Goal: Information Seeking & Learning: Understand process/instructions

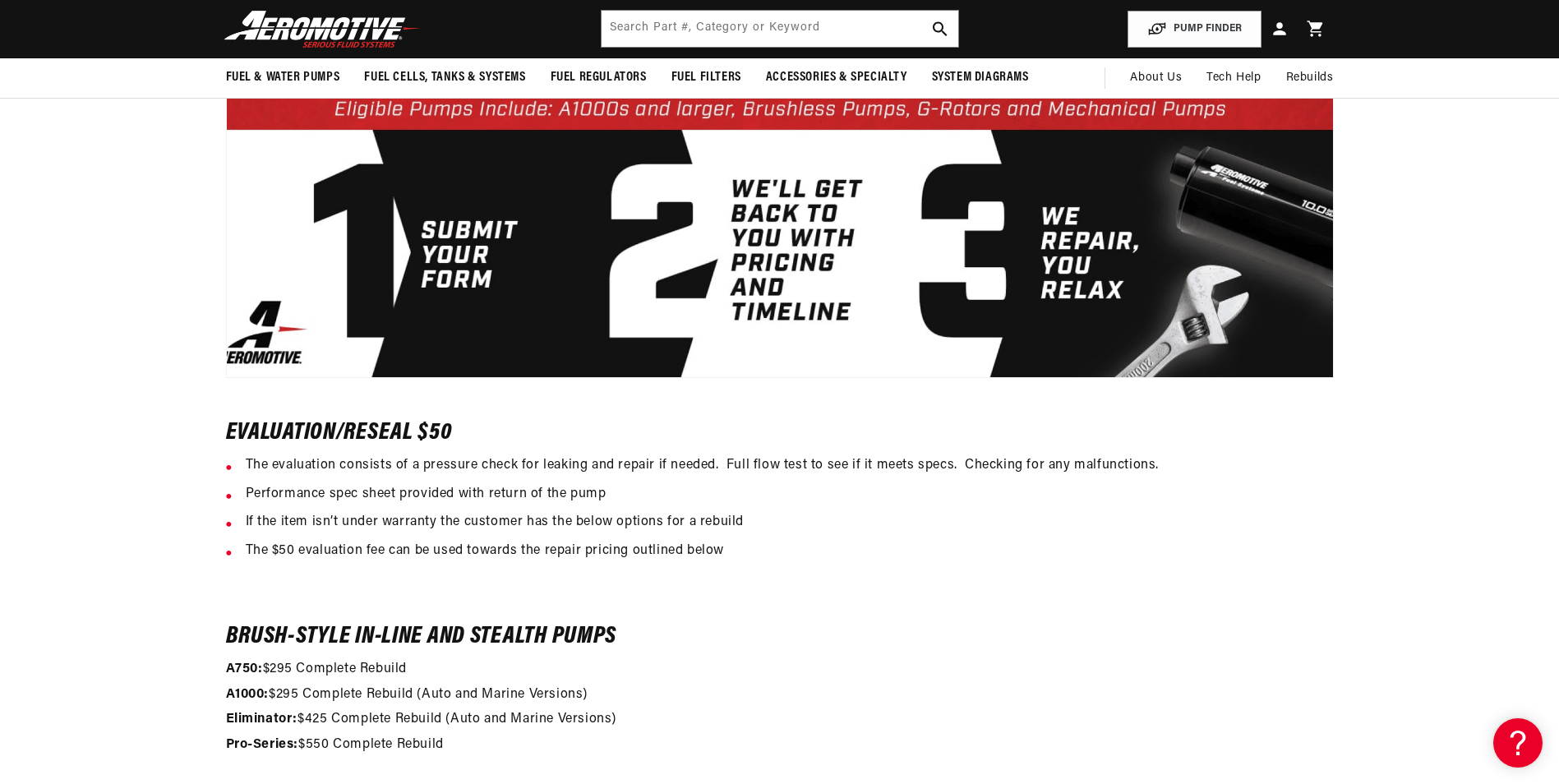
scroll to position [657, 0]
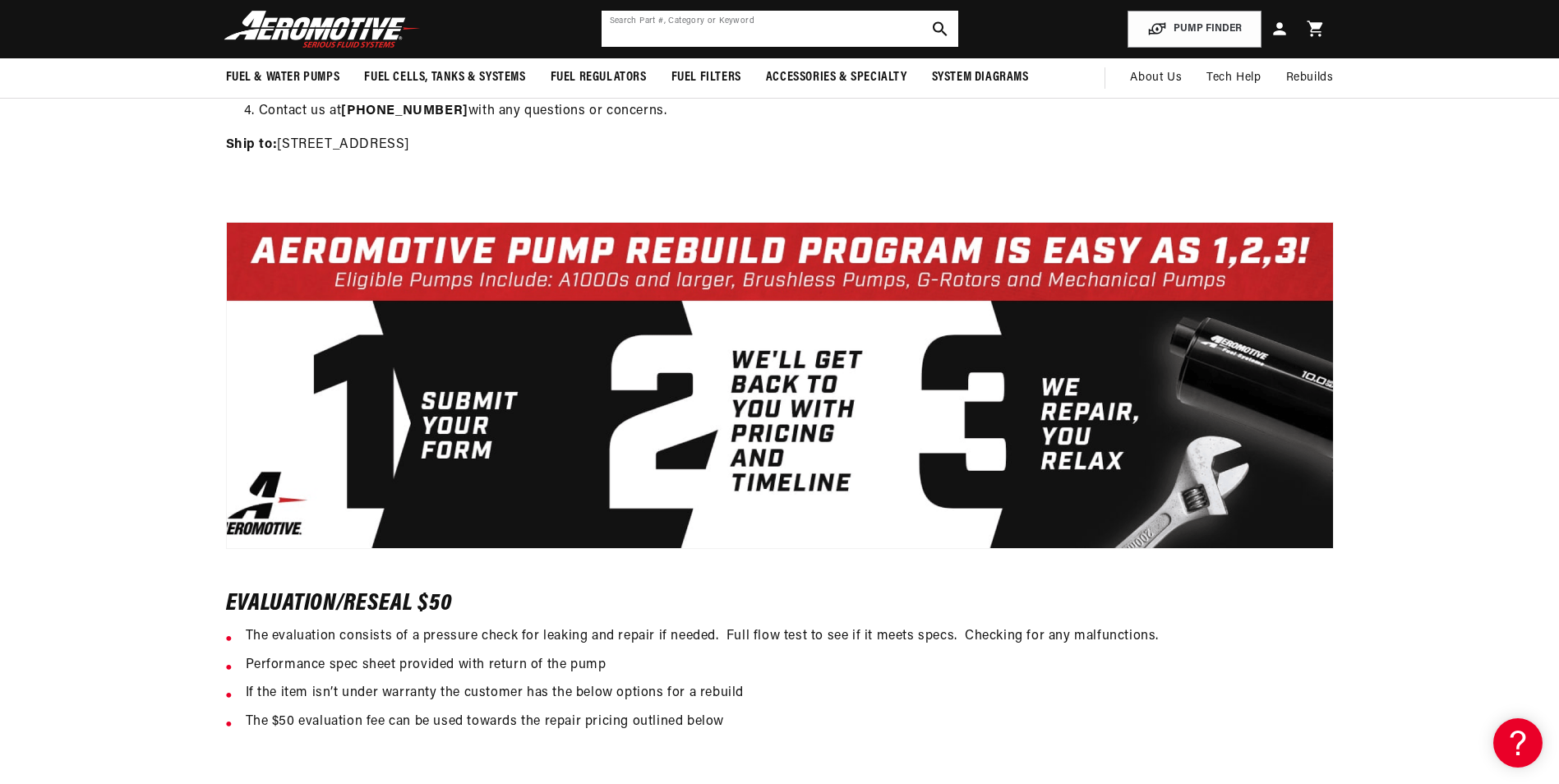
click at [798, 33] on input "text" at bounding box center [780, 29] width 356 height 36
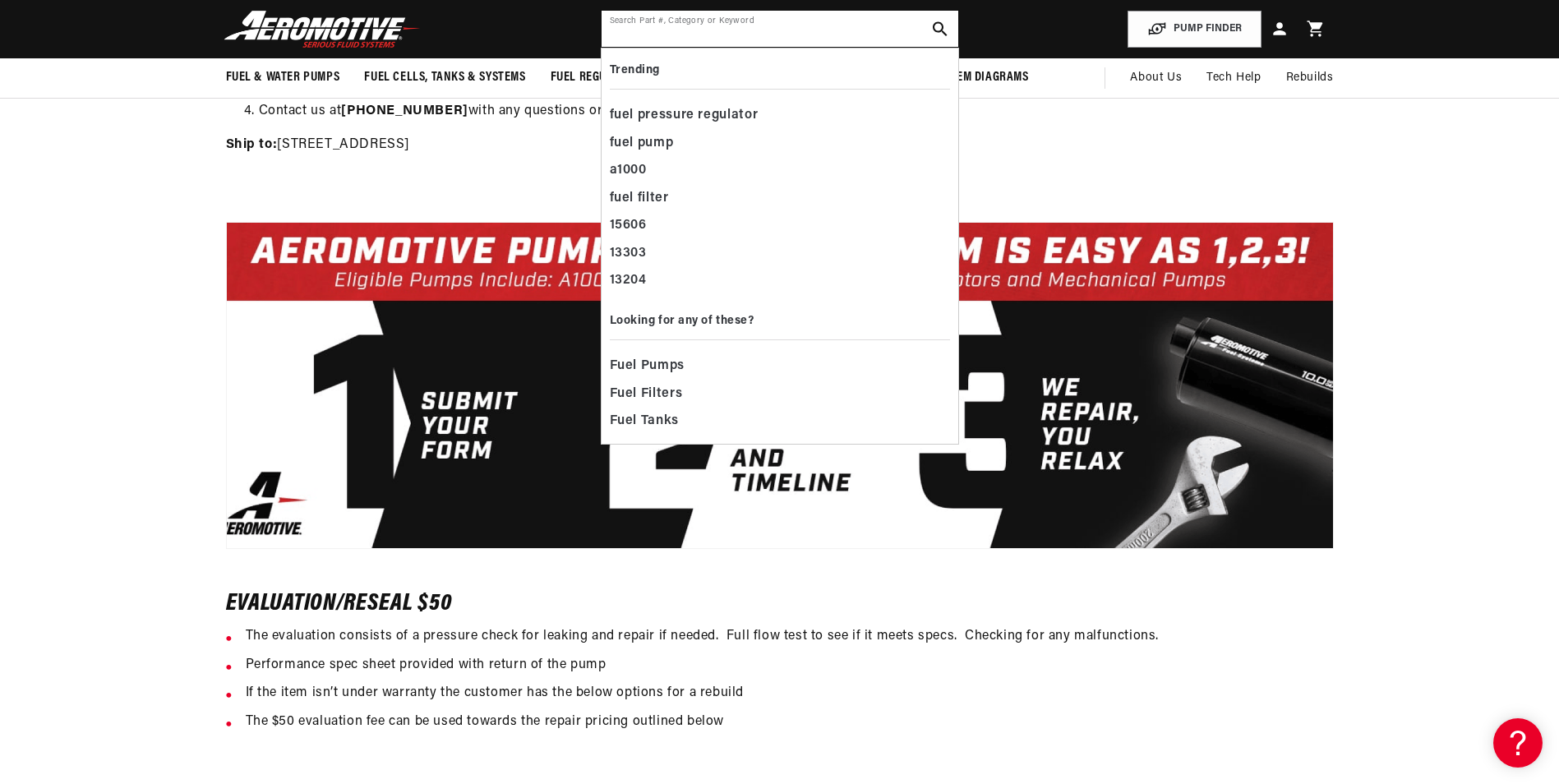
scroll to position [0, 1042]
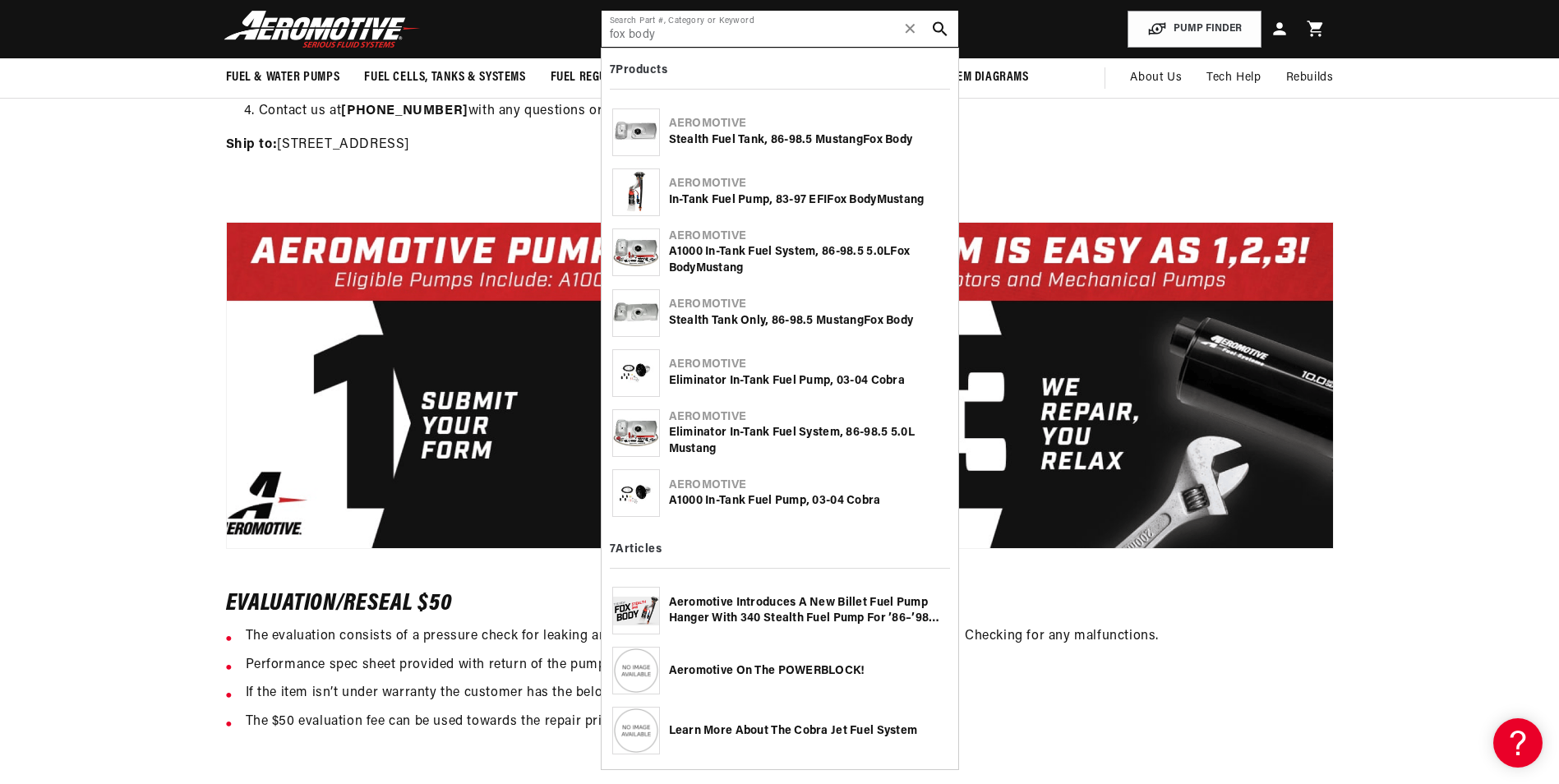
drag, startPoint x: 783, startPoint y: 32, endPoint x: 486, endPoint y: 47, distance: 297.4
click at [486, 47] on header "Fuel & Water Pumps Back In-Tank In-Line Fuel Pumps" at bounding box center [780, 29] width 1190 height 58
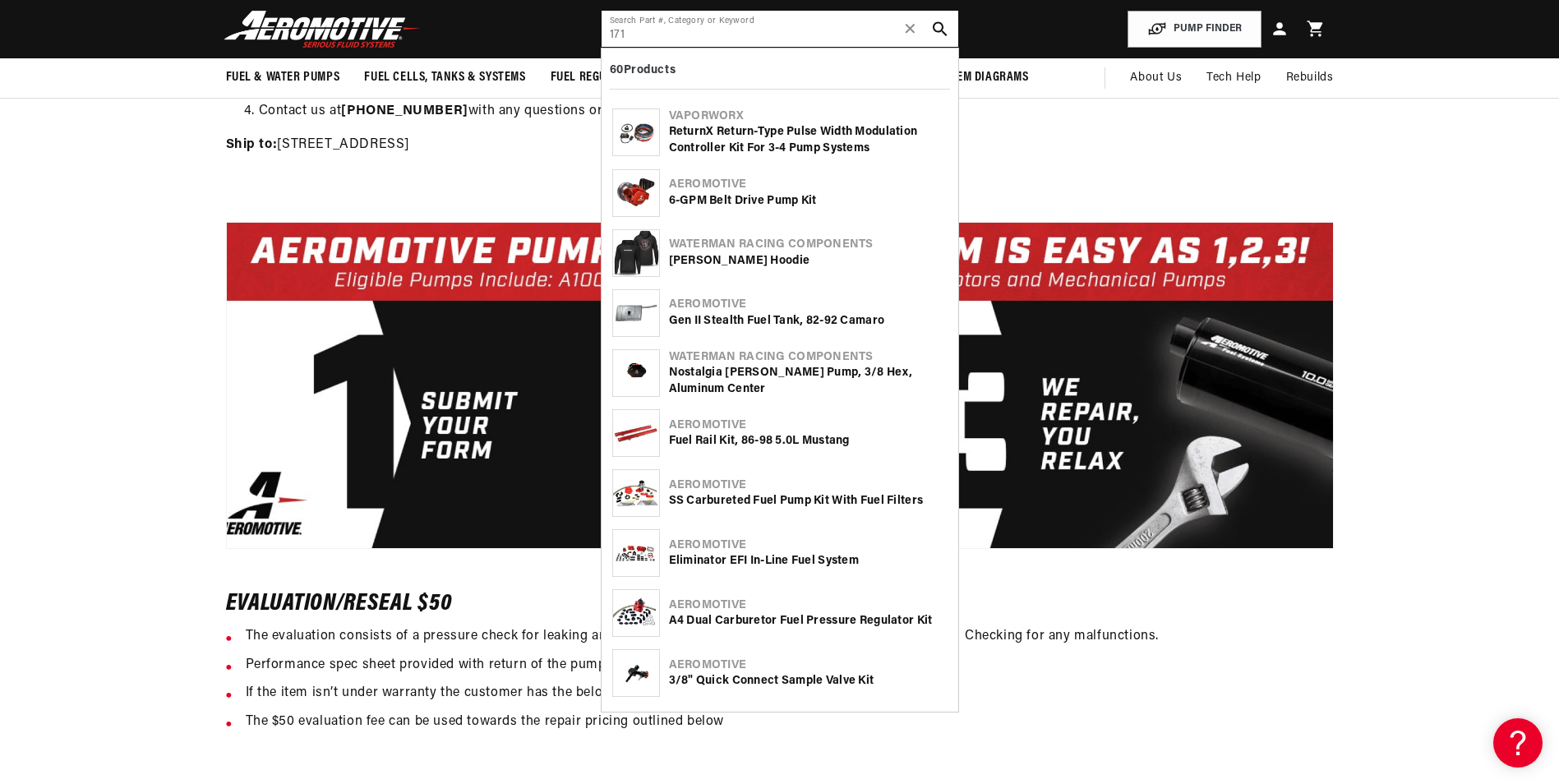
scroll to position [0, 2084]
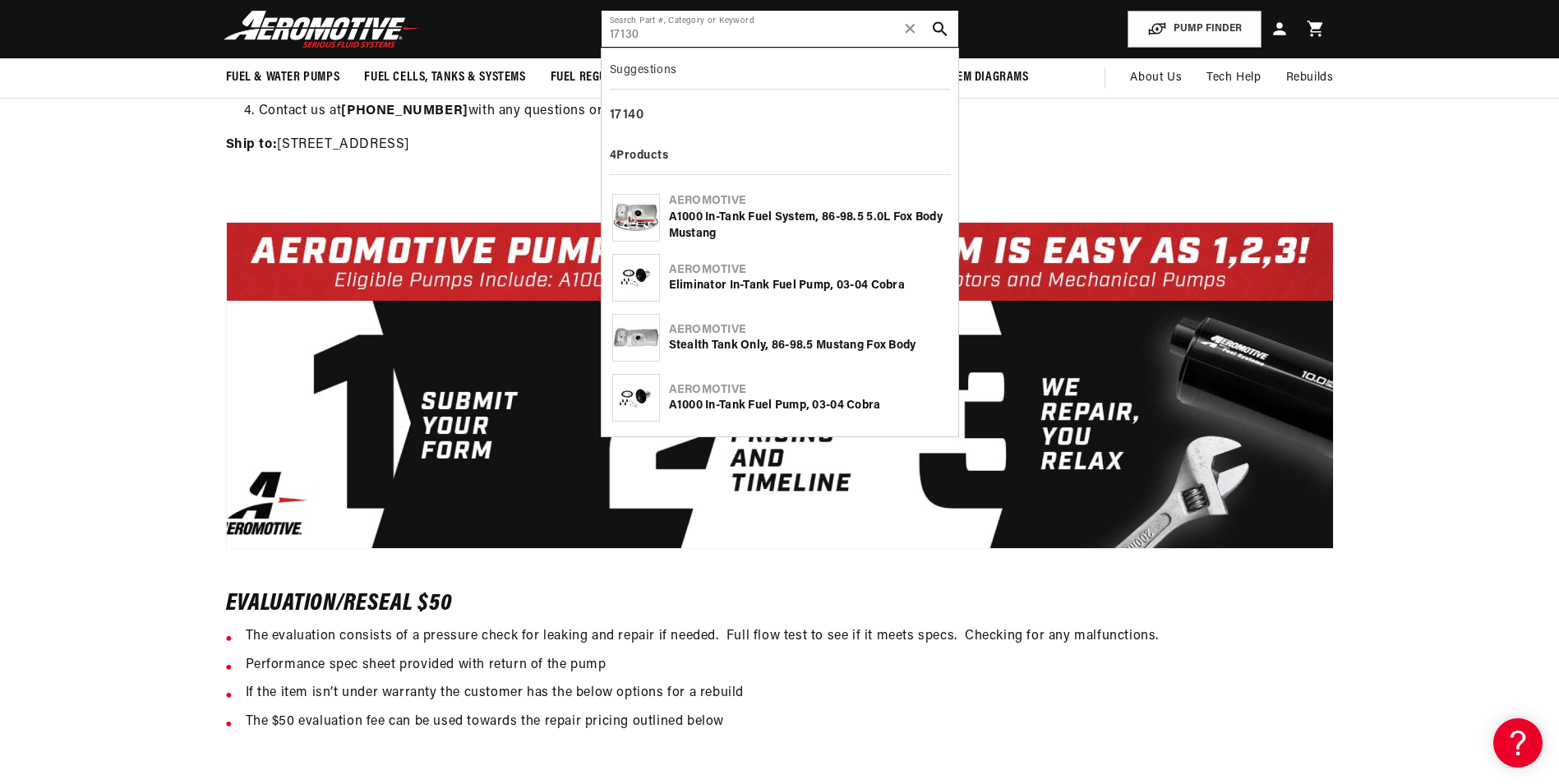
type input "17130"
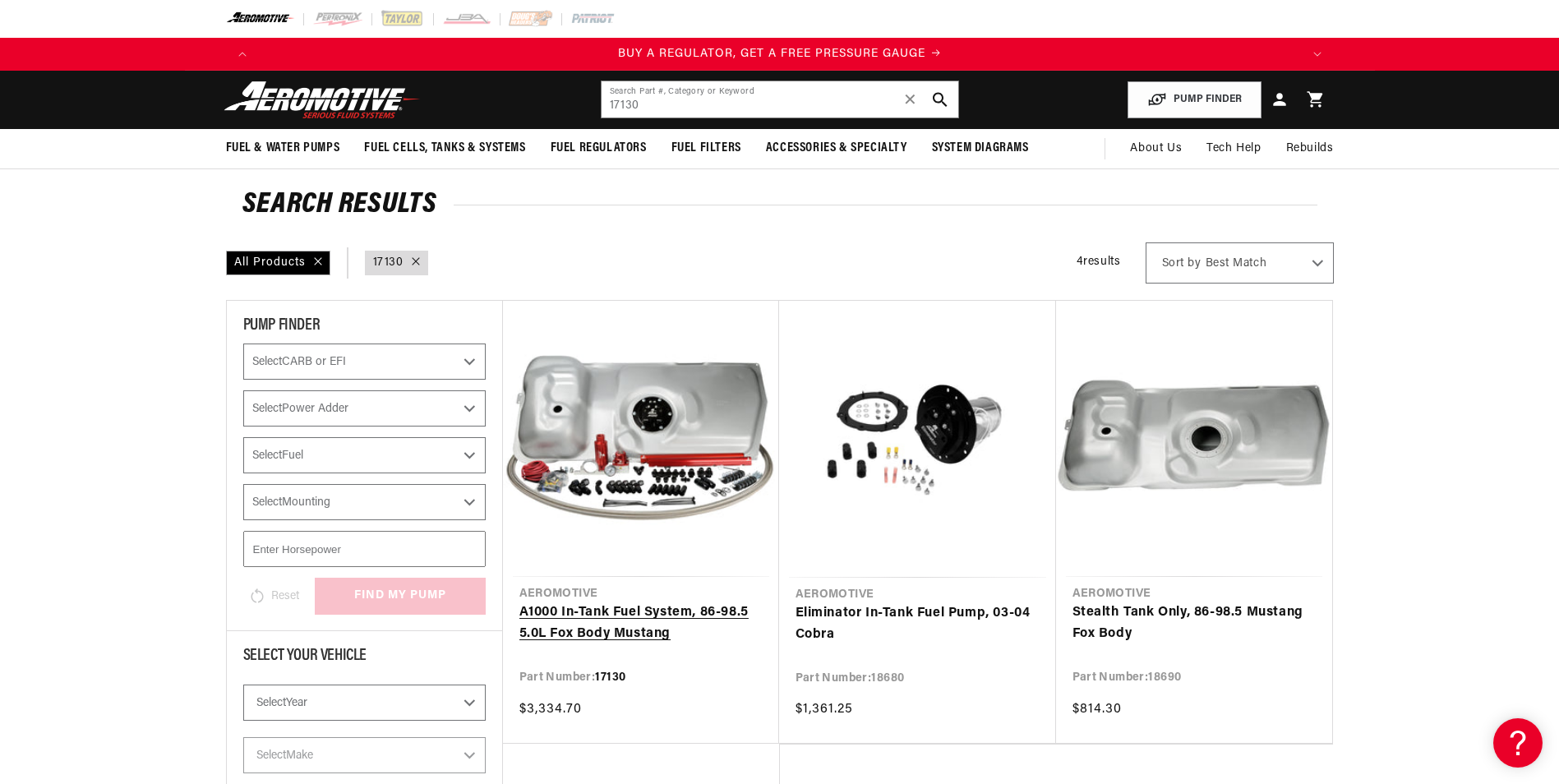
click at [665, 623] on link "A1000 In-Tank Fuel System, 86-98.5 5.0L Fox Body Mustang" at bounding box center [641, 623] width 243 height 42
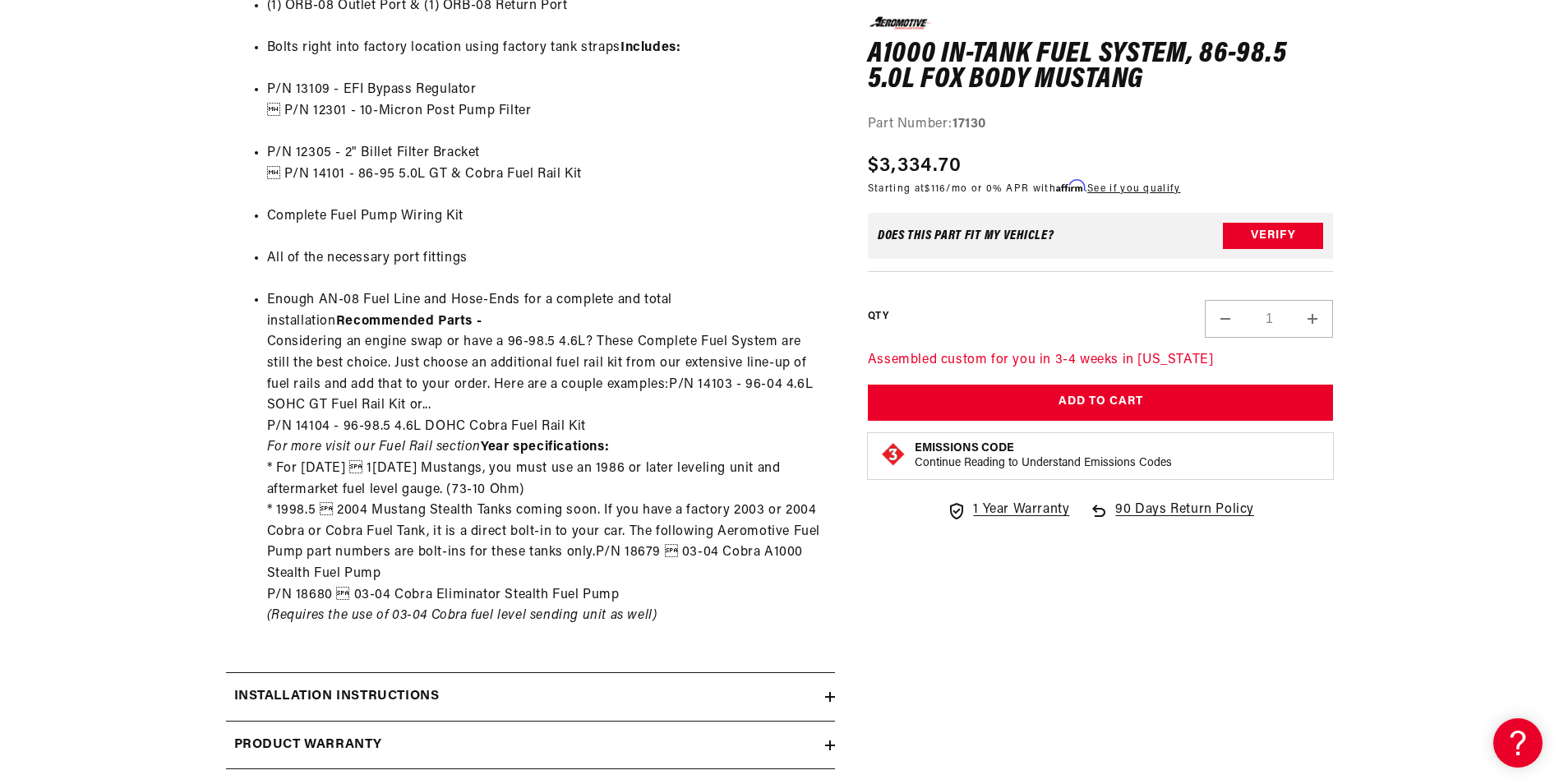
click at [376, 703] on h2 "Installation Instructions" at bounding box center [336, 697] width 205 height 22
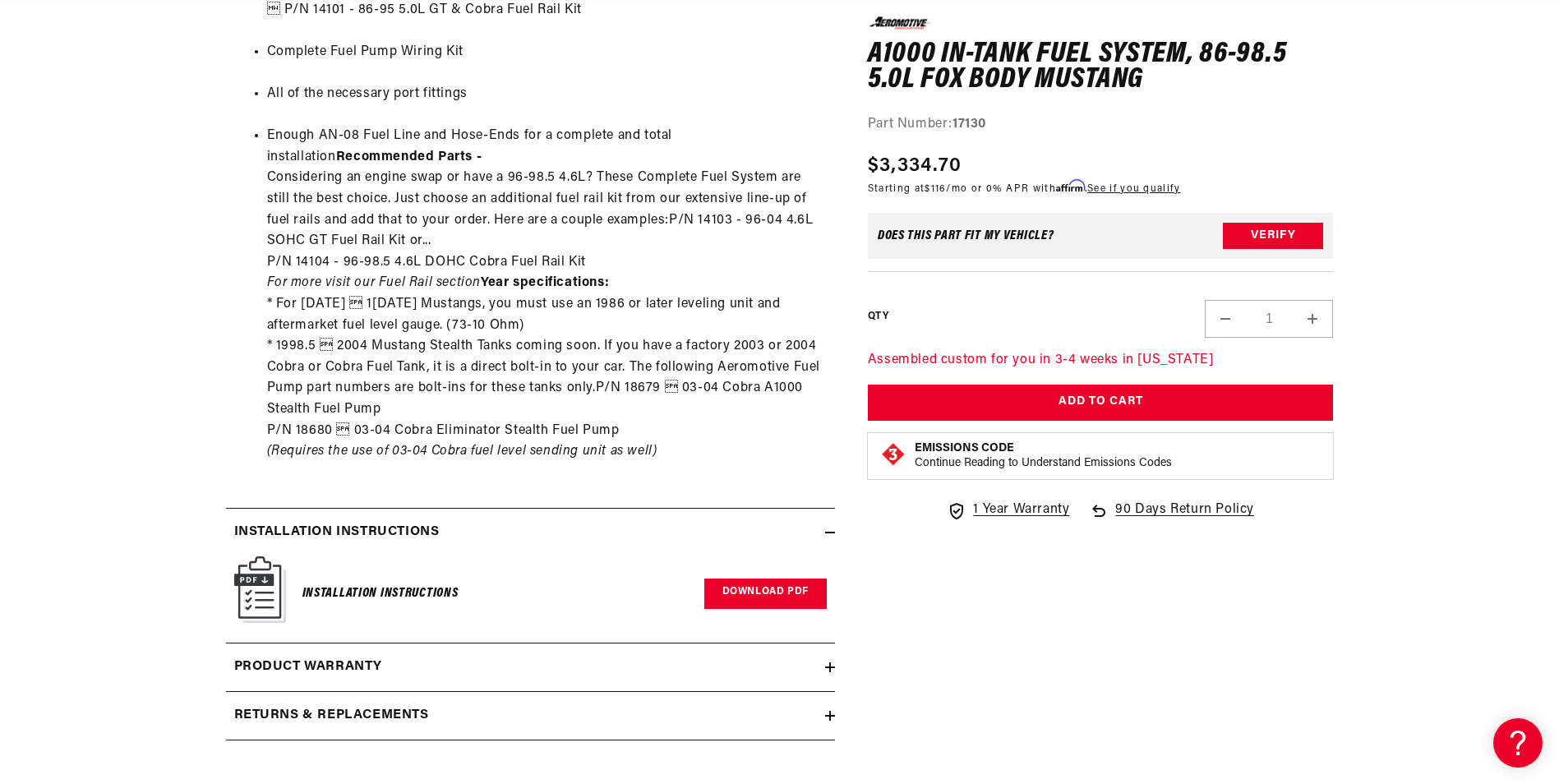
click at [763, 594] on link "Download PDF" at bounding box center [766, 593] width 122 height 31
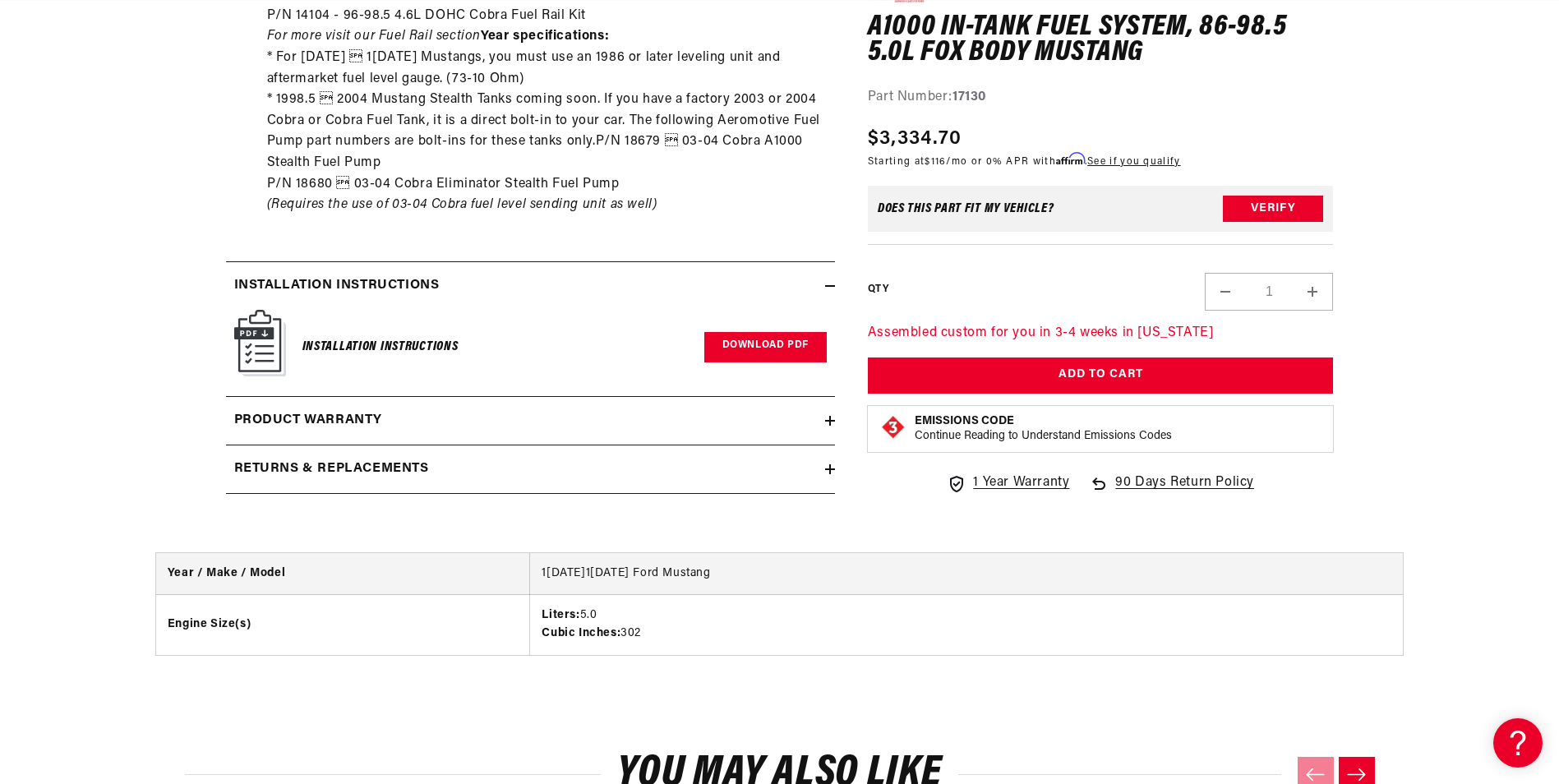
click at [761, 351] on link "Download PDF" at bounding box center [766, 347] width 122 height 31
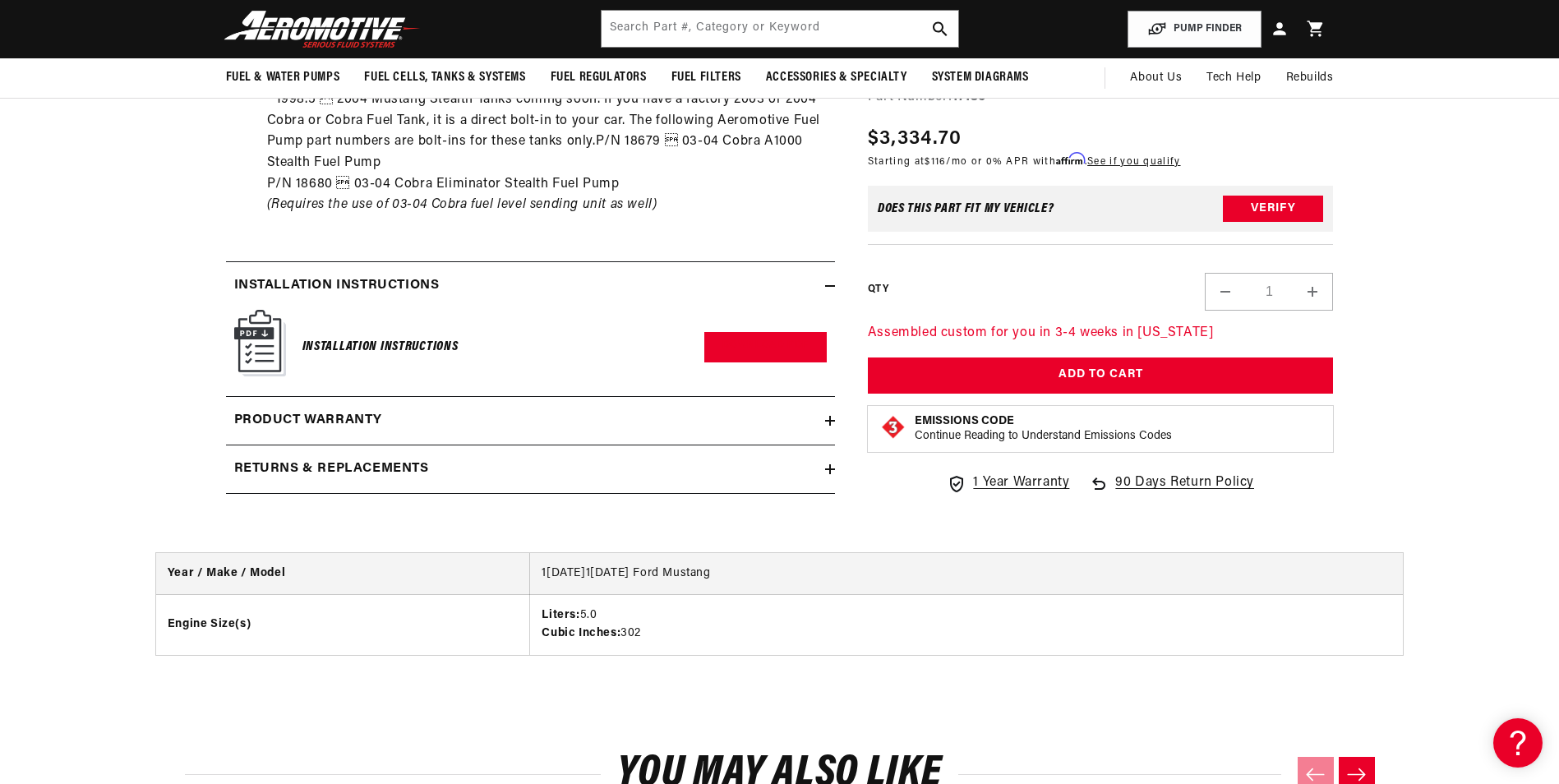
scroll to position [1561, 0]
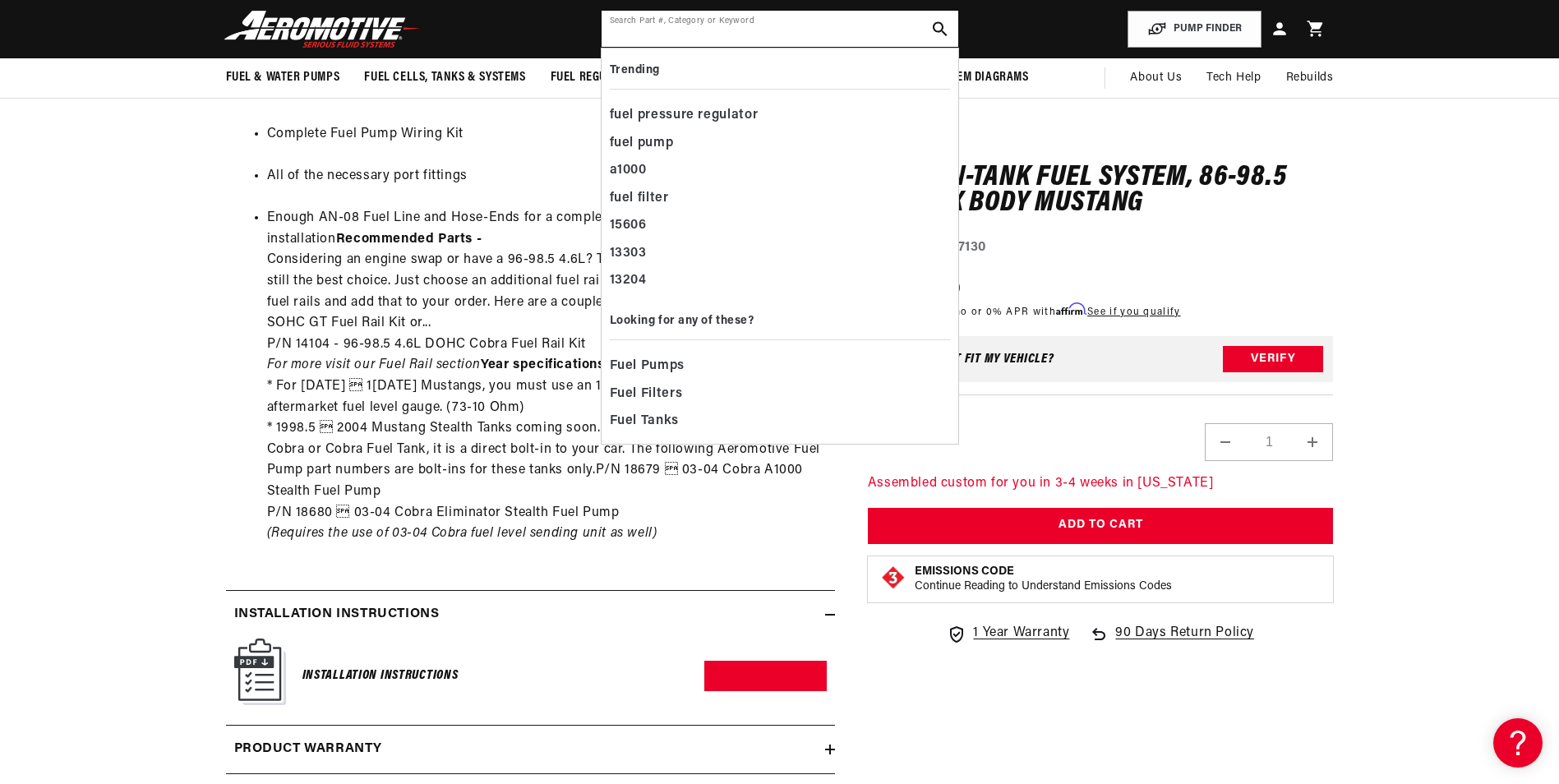
click at [793, 25] on input "text" at bounding box center [780, 29] width 356 height 36
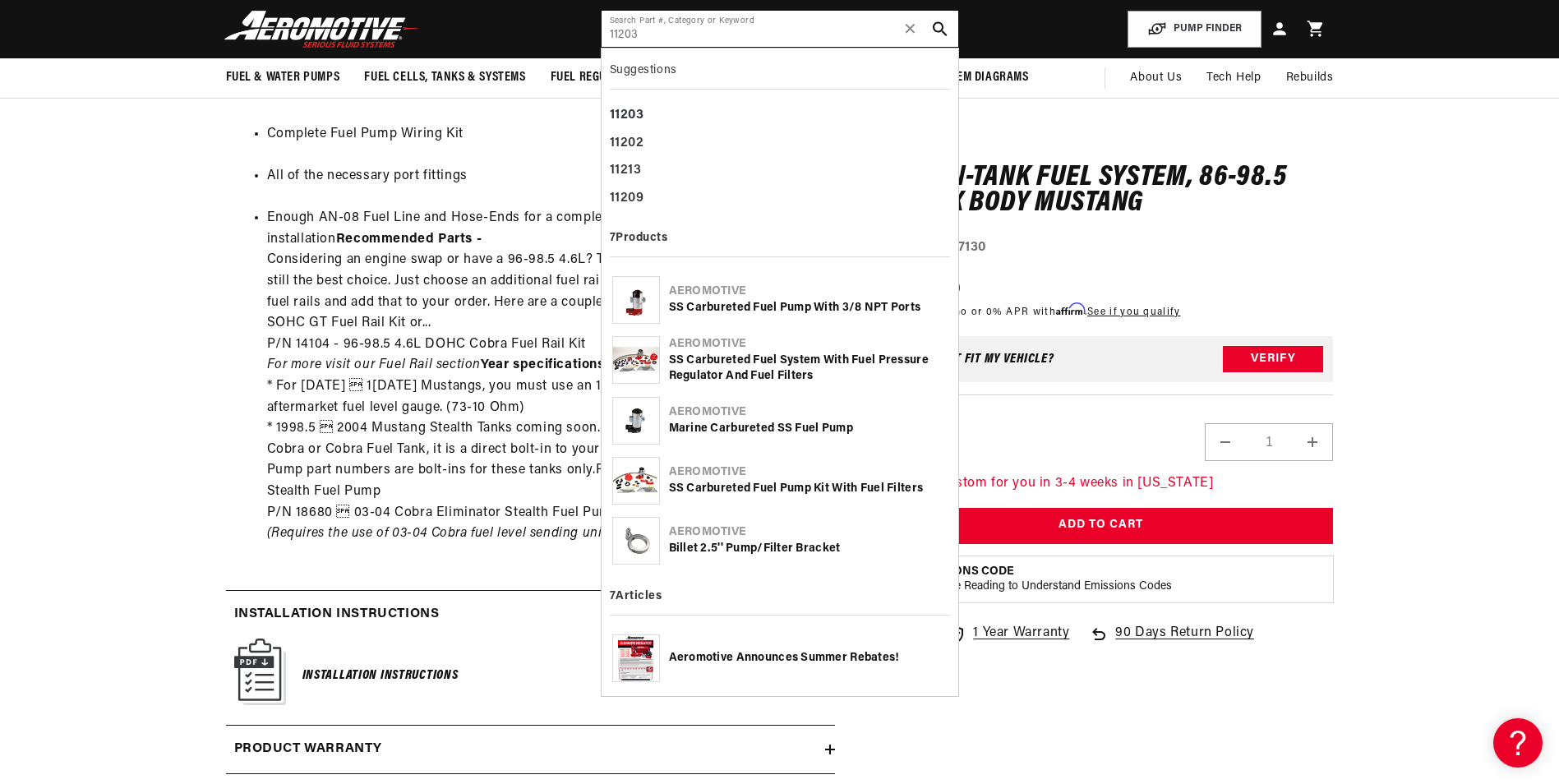
scroll to position [0, 0]
type input "11203"
click at [780, 303] on div "SS Carbureted Fuel Pump with 3/8 NPT Ports" at bounding box center [809, 307] width 279 height 16
